Goal: Information Seeking & Learning: Learn about a topic

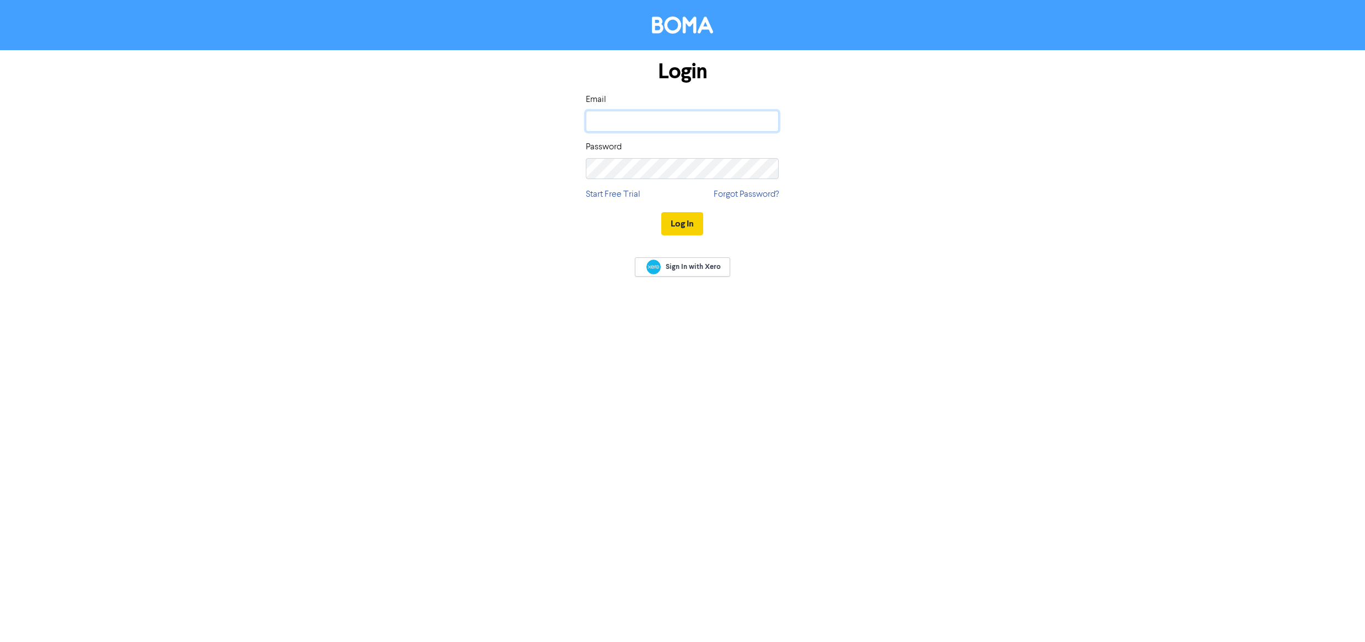
type input "[EMAIL_ADDRESS][DOMAIN_NAME]"
click at [685, 232] on button "Log In" at bounding box center [682, 223] width 42 height 23
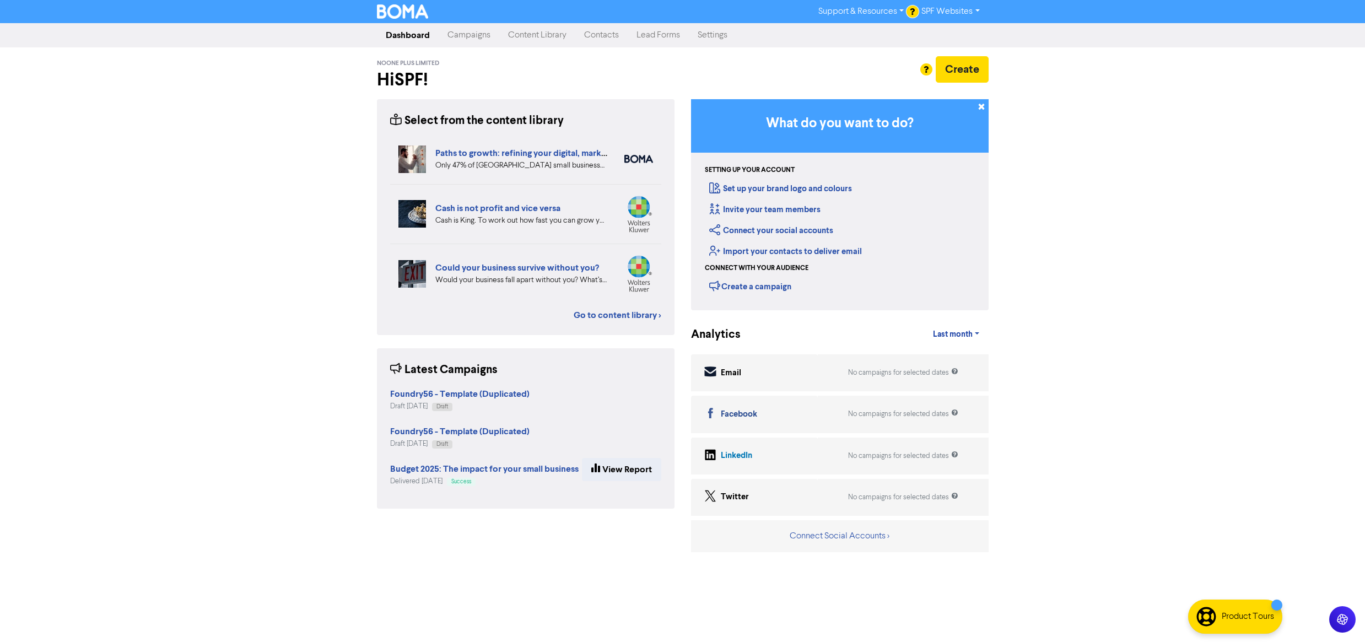
click at [546, 33] on link "Content Library" at bounding box center [537, 35] width 76 height 22
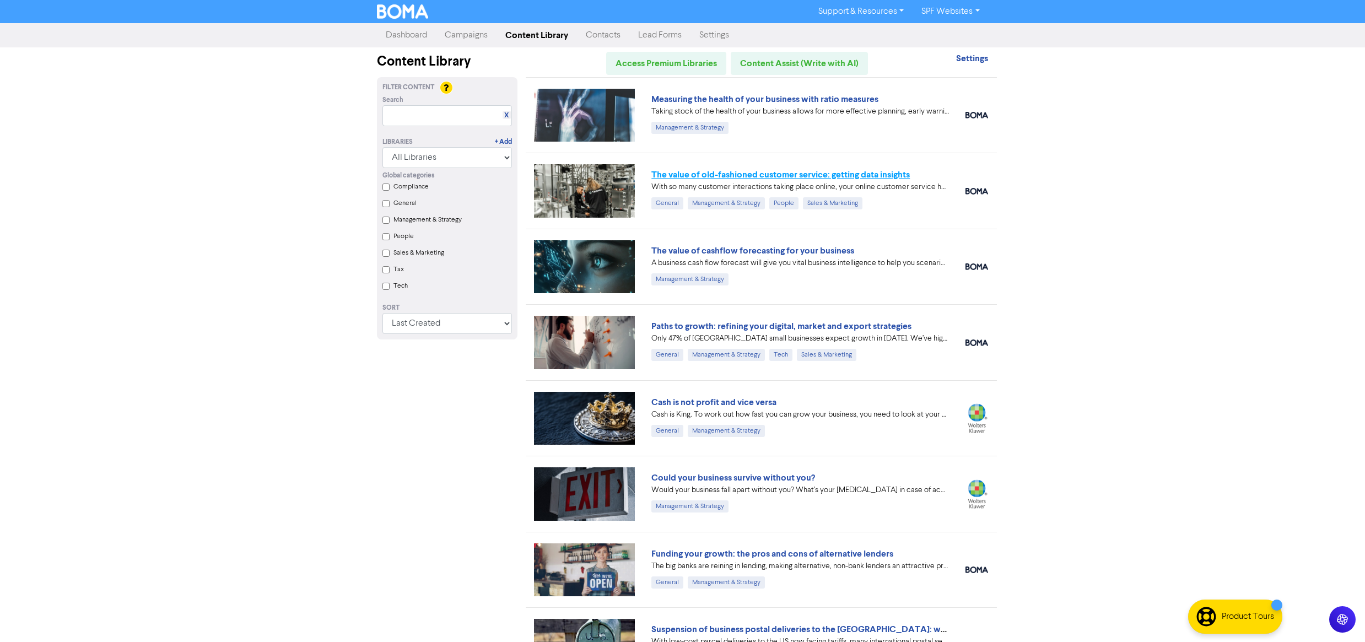
click at [882, 175] on link "The value of old-fashioned customer service: getting data insights" at bounding box center [780, 174] width 258 height 11
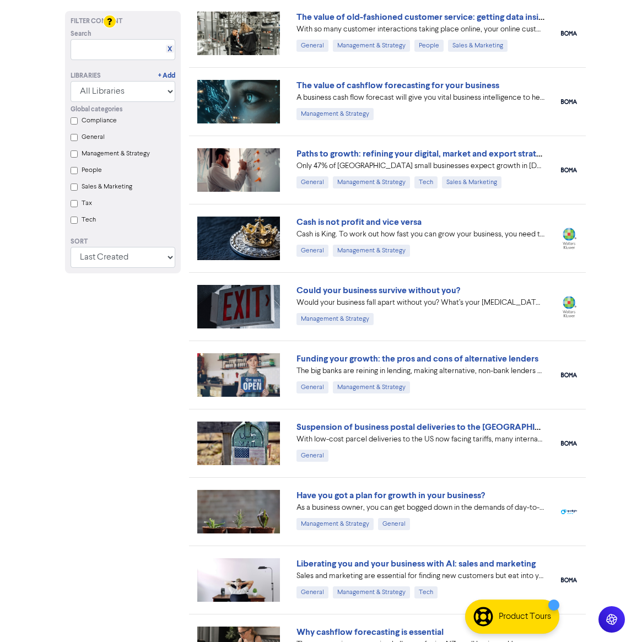
scroll to position [148, 0]
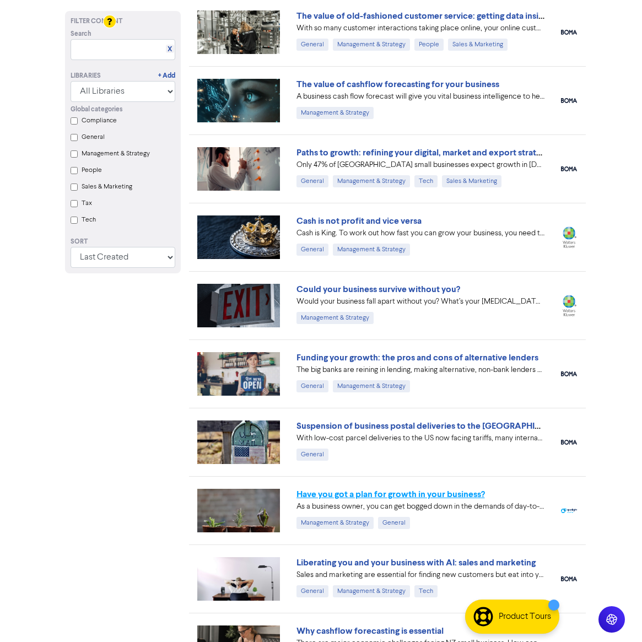
click at [415, 496] on link "Have you got a plan for growth in your business?" at bounding box center [390, 494] width 188 height 11
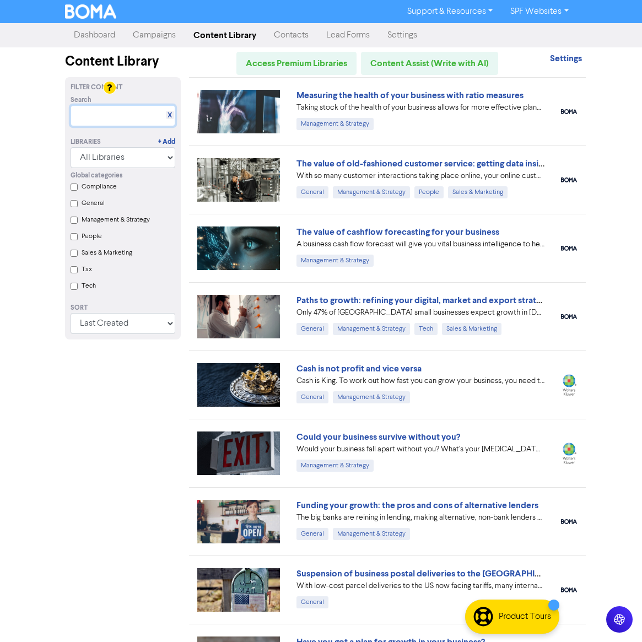
click at [120, 125] on input "text" at bounding box center [123, 115] width 105 height 21
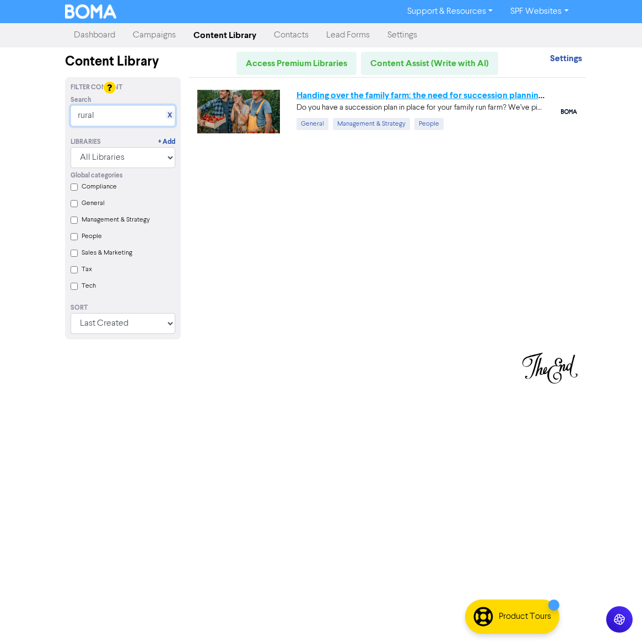
type input "rural"
click at [368, 94] on link "Handing over the family farm: the need for succession planning." at bounding box center [420, 95] width 248 height 11
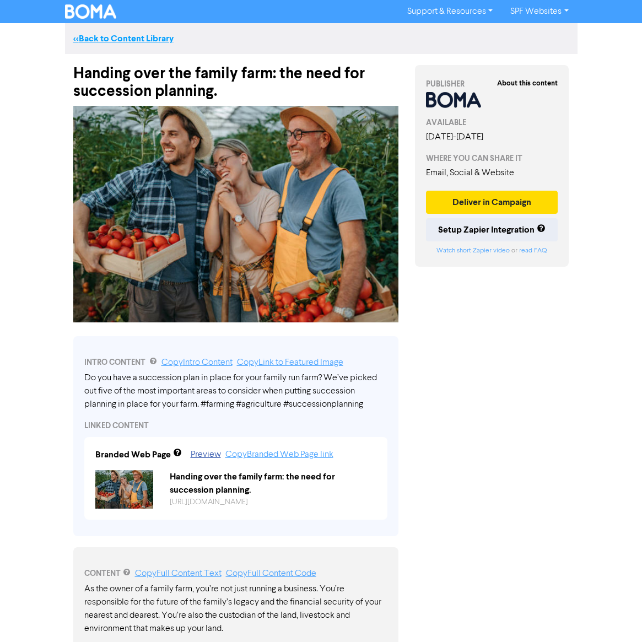
click at [126, 36] on link "<< Back to Content Library" at bounding box center [123, 38] width 100 height 11
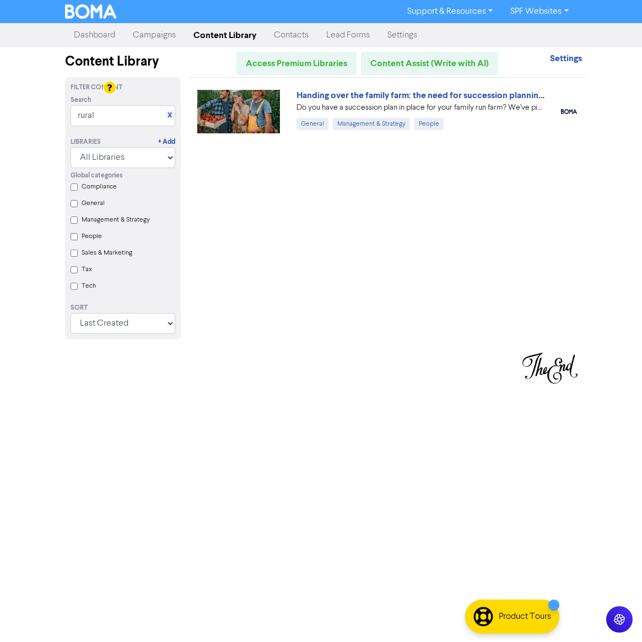
click at [170, 112] on link "X" at bounding box center [169, 115] width 4 height 8
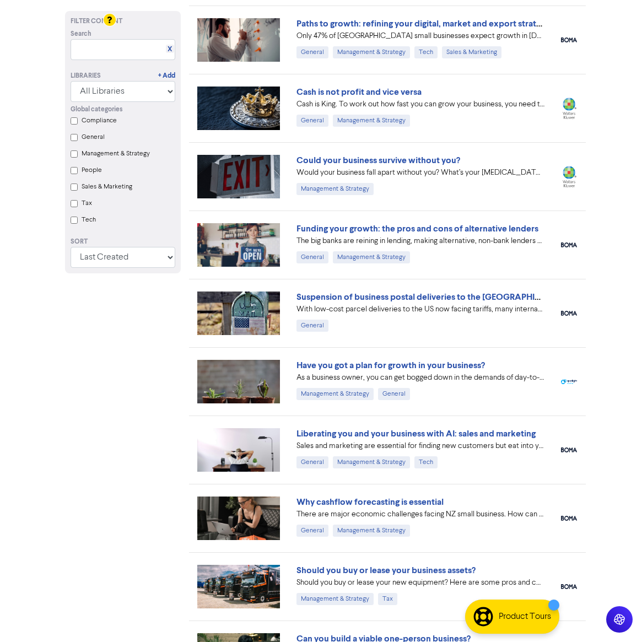
scroll to position [278, 0]
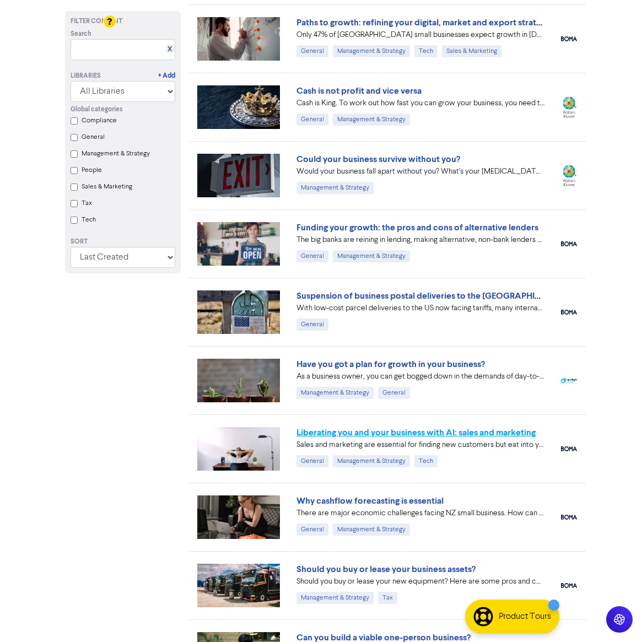
click at [458, 432] on link "Liberating you and your business with AI: sales and marketing" at bounding box center [415, 432] width 239 height 11
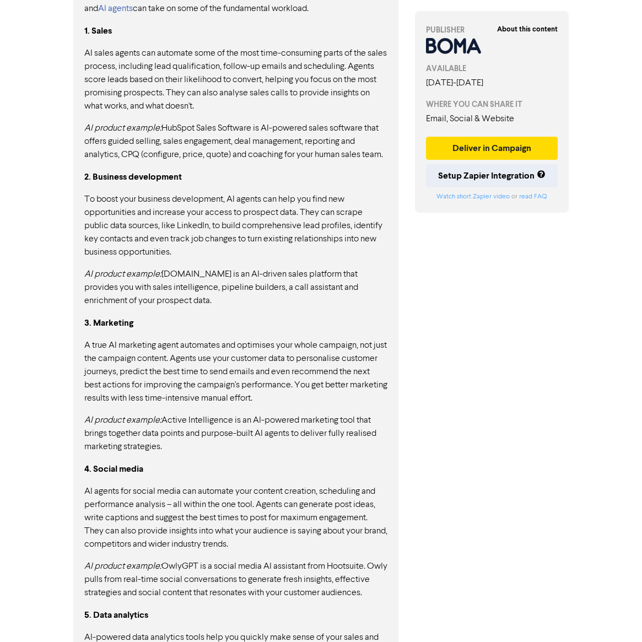
scroll to position [679, 0]
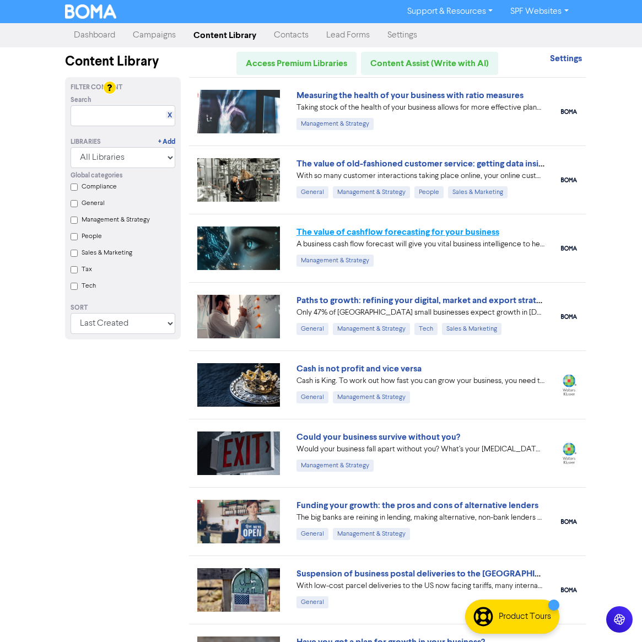
click at [338, 228] on link "The value of cashflow forecasting for your business" at bounding box center [397, 231] width 203 height 11
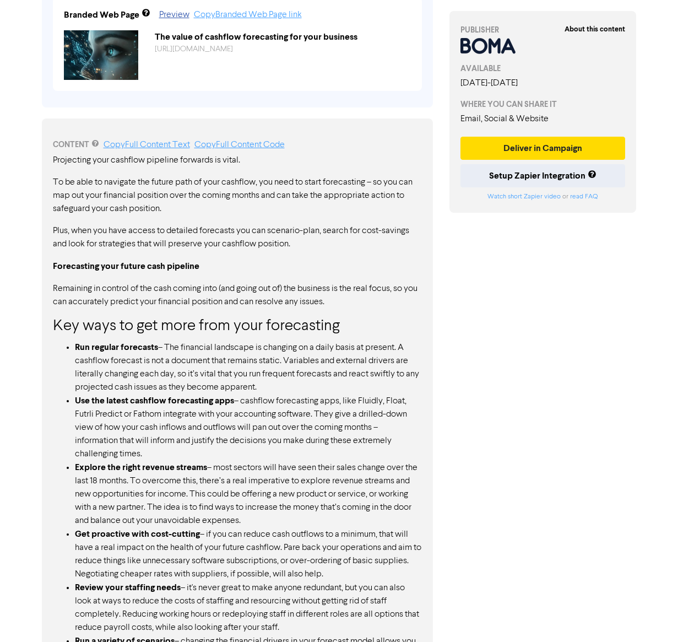
scroll to position [465, 0]
